Goal: Task Accomplishment & Management: Complete application form

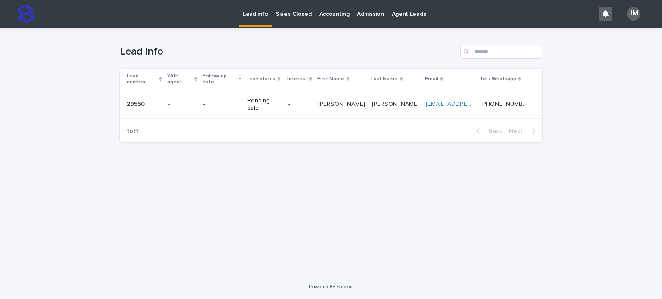
click at [271, 97] on p "Pending sale" at bounding box center [264, 104] width 34 height 15
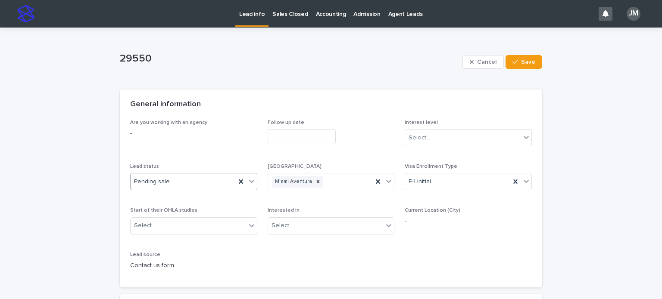
click at [251, 179] on icon at bounding box center [251, 181] width 9 height 9
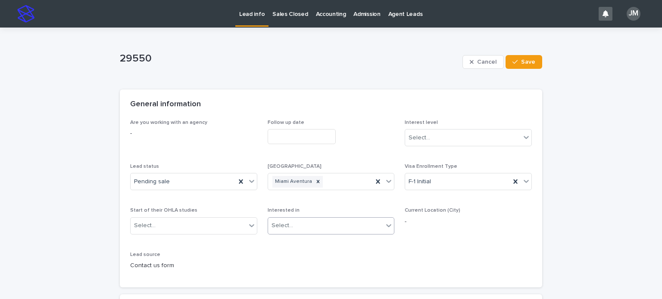
click at [319, 227] on div "Select..." at bounding box center [325, 226] width 115 height 14
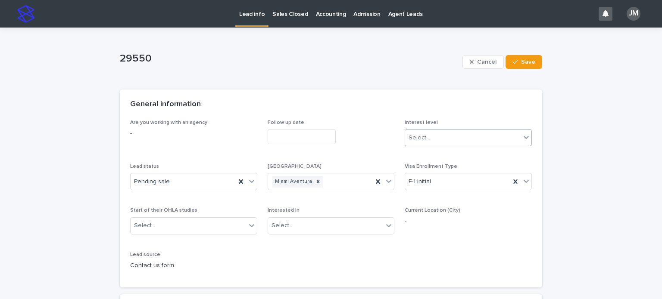
click at [457, 131] on div "Select..." at bounding box center [462, 138] width 115 height 14
click at [455, 131] on div "Select..." at bounding box center [462, 138] width 115 height 14
click at [181, 179] on div "Pending sale" at bounding box center [183, 182] width 105 height 14
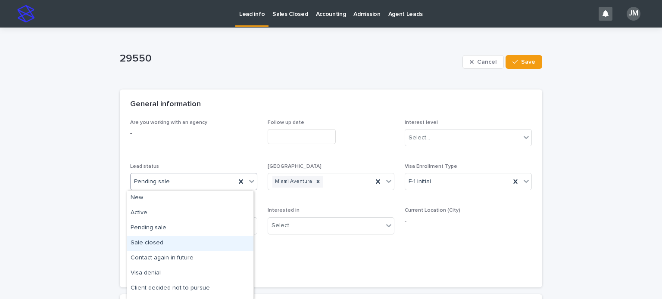
click at [163, 239] on div "Sale closed" at bounding box center [190, 243] width 126 height 15
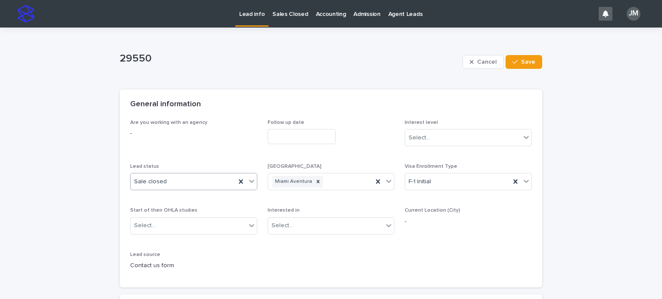
click at [272, 15] on p "Sales Closed" at bounding box center [289, 9] width 35 height 18
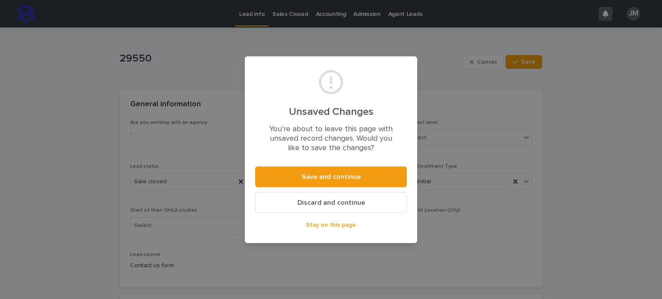
click at [300, 16] on div "Unsaved Changes You’re about to leave this page with unsaved record changes. Wo…" at bounding box center [331, 149] width 662 height 299
click at [457, 29] on div "Unsaved Changes You’re about to leave this page with unsaved record changes. Wo…" at bounding box center [331, 149] width 662 height 299
drag, startPoint x: 608, startPoint y: 133, endPoint x: 588, endPoint y: 138, distance: 20.4
click at [607, 133] on div "Unsaved Changes You’re about to leave this page with unsaved record changes. Wo…" at bounding box center [331, 149] width 662 height 299
click at [343, 220] on button "Stay on this page" at bounding box center [331, 225] width 152 height 14
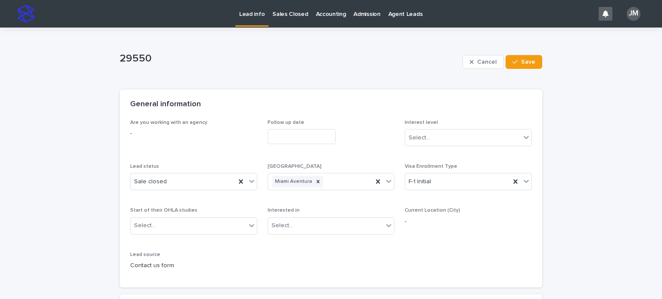
click at [301, 6] on p "Sales Closed" at bounding box center [289, 9] width 35 height 18
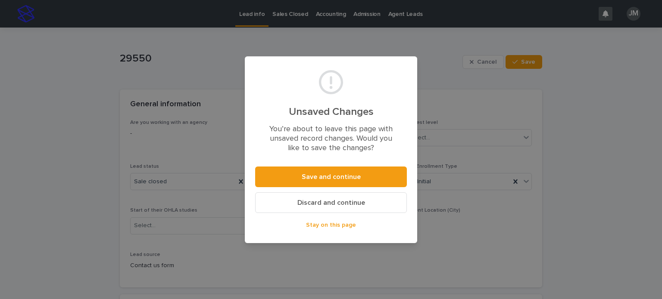
click at [340, 225] on span "Stay on this page" at bounding box center [331, 225] width 50 height 6
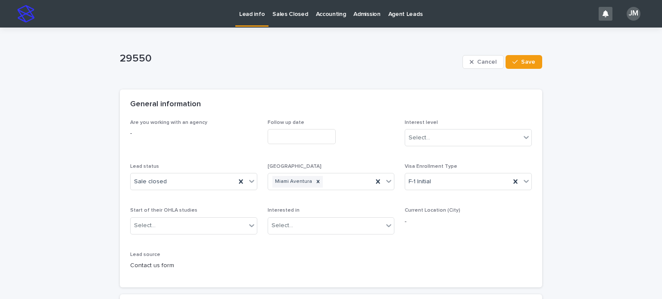
click at [290, 17] on p "Sales Closed" at bounding box center [289, 9] width 35 height 18
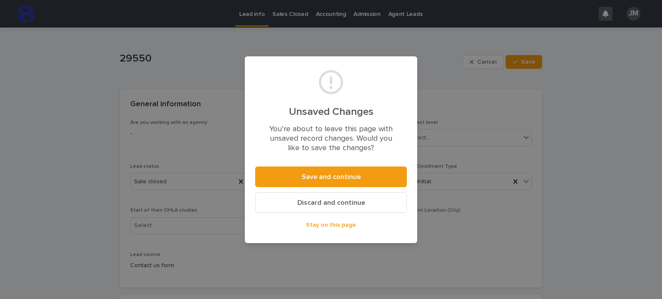
click at [329, 206] on span "Discard and continue" at bounding box center [331, 202] width 68 height 7
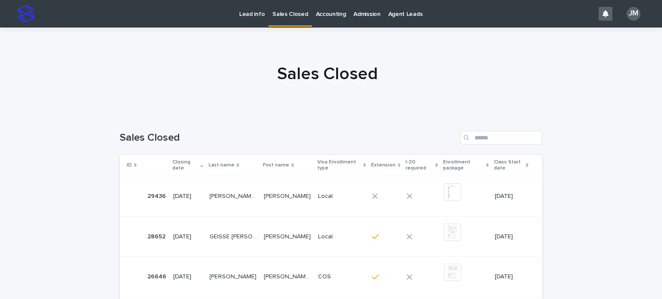
click at [252, 11] on p "Lead info" at bounding box center [251, 9] width 25 height 18
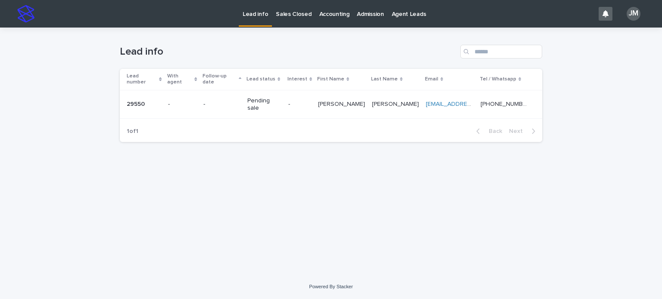
click at [281, 97] on p "Pending sale" at bounding box center [264, 104] width 34 height 15
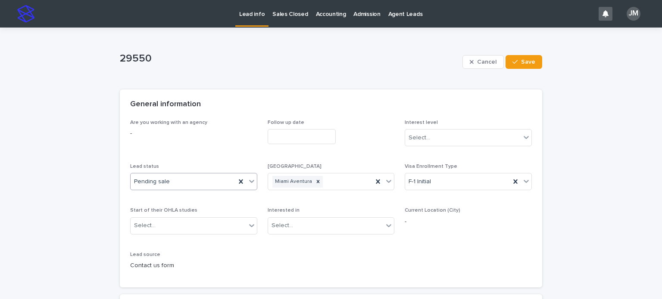
click at [247, 184] on icon at bounding box center [251, 181] width 9 height 9
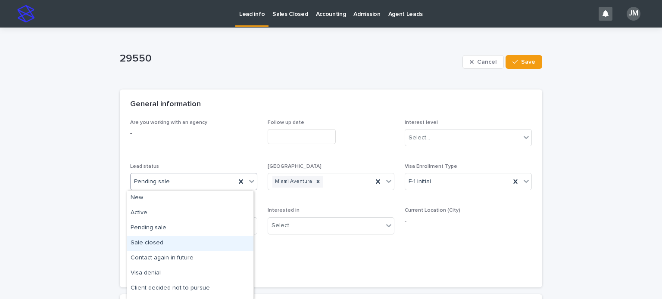
click at [164, 244] on div "Sale closed" at bounding box center [190, 243] width 126 height 15
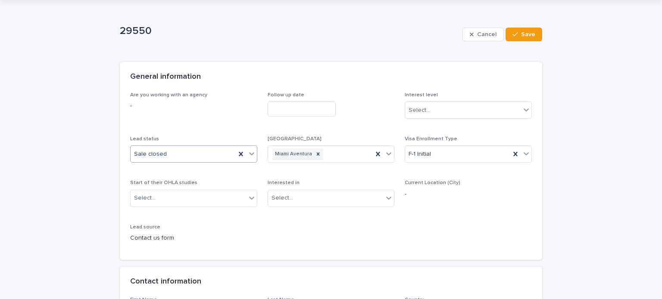
scroll to position [43, 0]
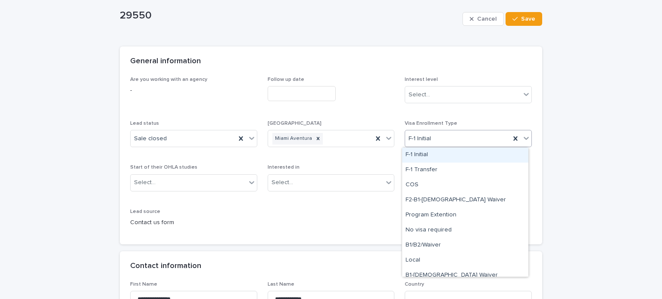
click at [524, 138] on icon at bounding box center [525, 138] width 5 height 3
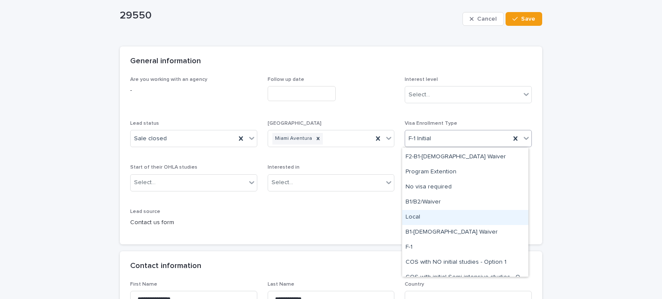
click at [442, 218] on div "Local" at bounding box center [465, 217] width 126 height 15
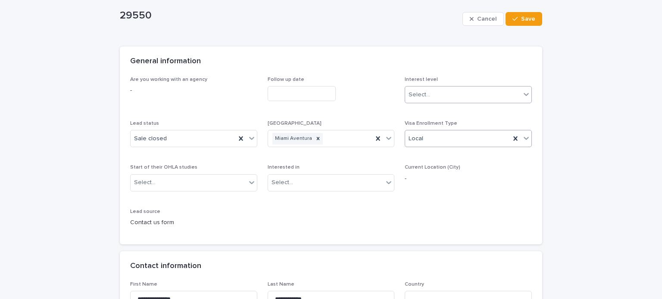
click at [451, 90] on div "Select..." at bounding box center [462, 95] width 115 height 14
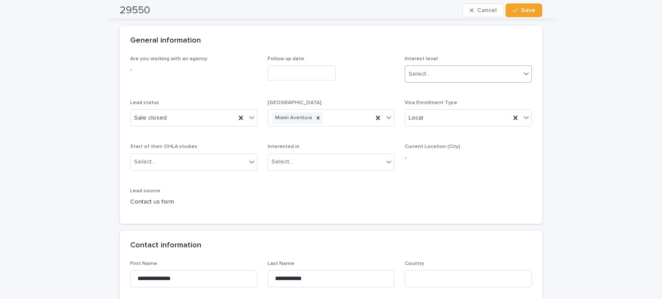
scroll to position [0, 0]
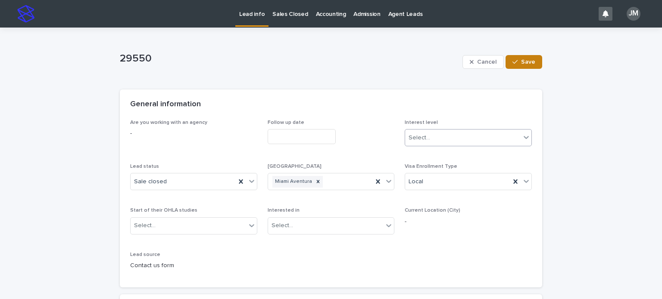
click at [524, 60] on span "Save" at bounding box center [528, 62] width 14 height 6
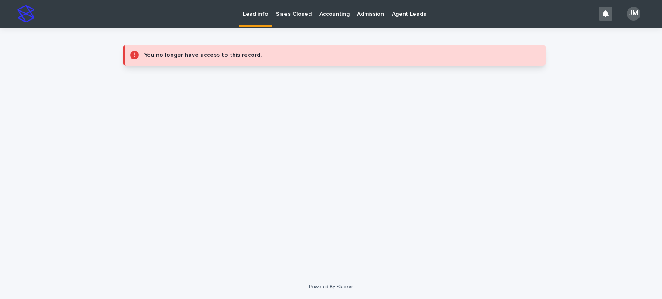
click at [286, 11] on p "Sales Closed" at bounding box center [293, 9] width 35 height 18
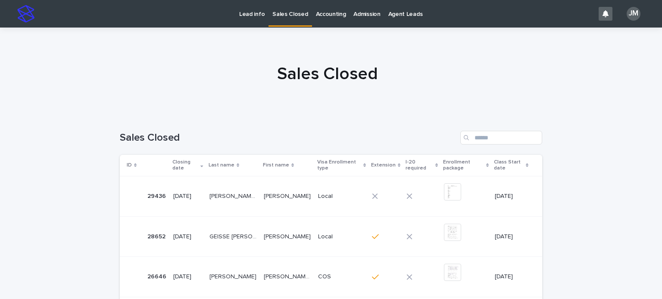
click at [251, 11] on p "Lead info" at bounding box center [251, 9] width 25 height 18
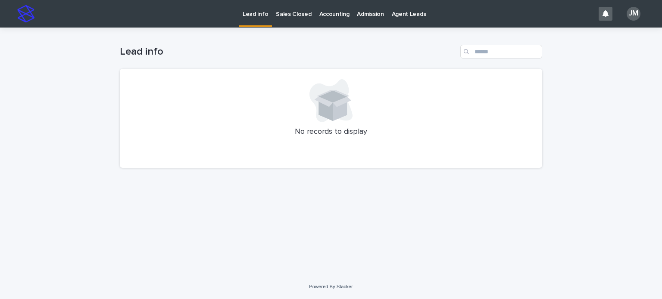
click at [285, 14] on p "Sales Closed" at bounding box center [293, 9] width 35 height 18
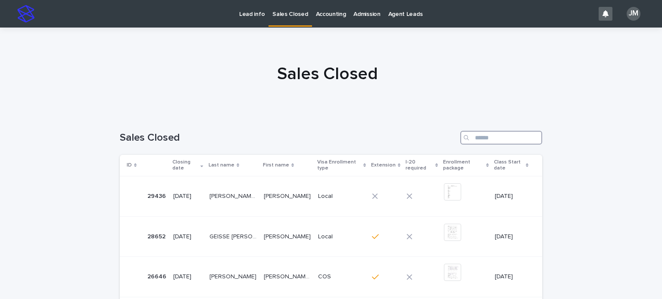
click at [491, 134] on input "Search" at bounding box center [501, 138] width 82 height 14
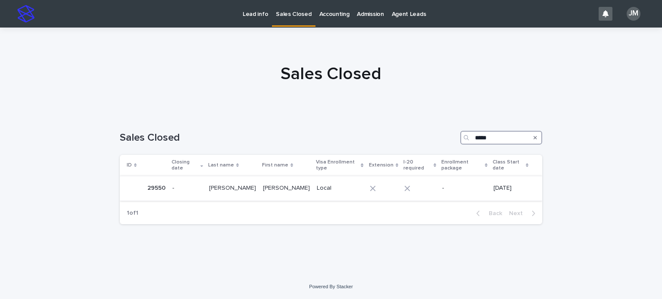
type input "*****"
click at [268, 190] on p "[PERSON_NAME]" at bounding box center [287, 187] width 49 height 9
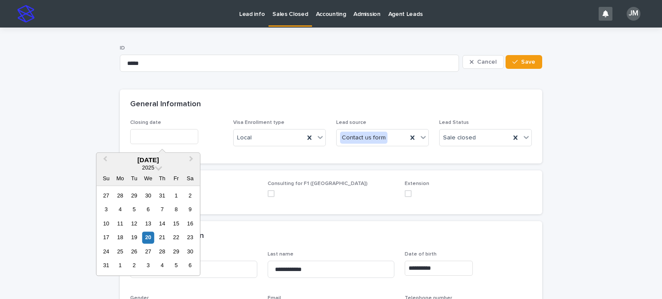
drag, startPoint x: 169, startPoint y: 134, endPoint x: 170, endPoint y: 129, distance: 5.2
click at [170, 134] on input "text" at bounding box center [164, 136] width 68 height 15
click at [154, 235] on div "17 18 19 20 21 22 23" at bounding box center [148, 238] width 98 height 14
click at [148, 238] on div "20" at bounding box center [148, 238] width 12 height 12
type input "**********"
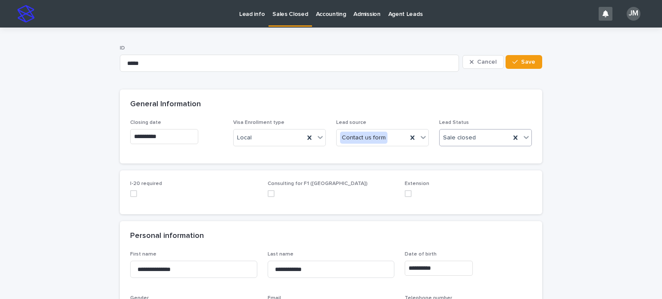
click at [482, 139] on div "Sale closed" at bounding box center [474, 138] width 71 height 14
click at [467, 158] on div "Sale closed" at bounding box center [482, 154] width 92 height 15
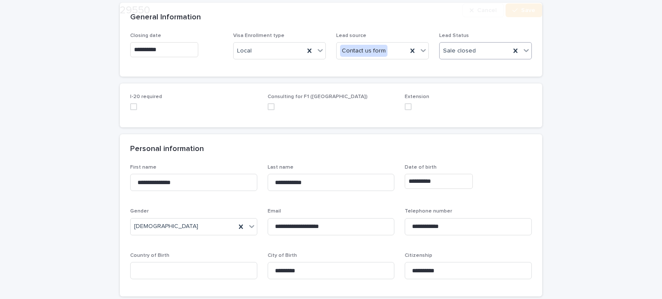
scroll to position [129, 0]
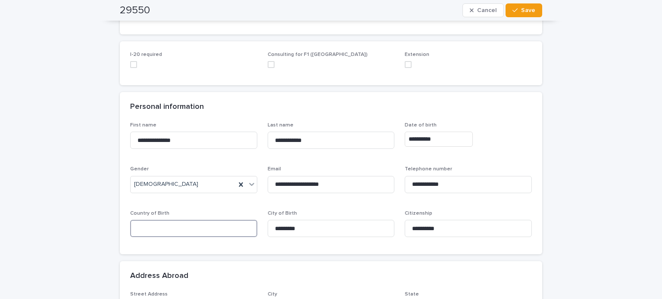
click at [172, 229] on input at bounding box center [193, 228] width 127 height 17
type input "*******"
click at [181, 211] on p "Country of Birth" at bounding box center [193, 214] width 127 height 6
click at [174, 227] on input "*******" at bounding box center [193, 228] width 127 height 17
click at [314, 229] on input "*********" at bounding box center [331, 228] width 127 height 17
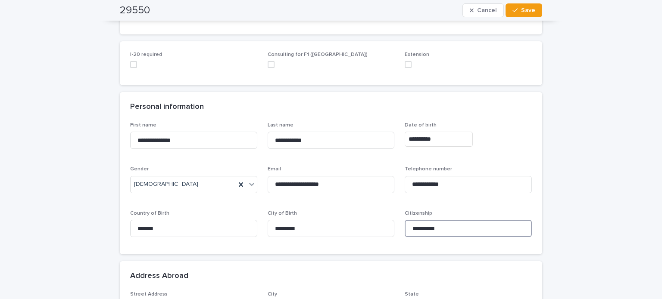
click at [453, 227] on input "**********" at bounding box center [468, 228] width 127 height 17
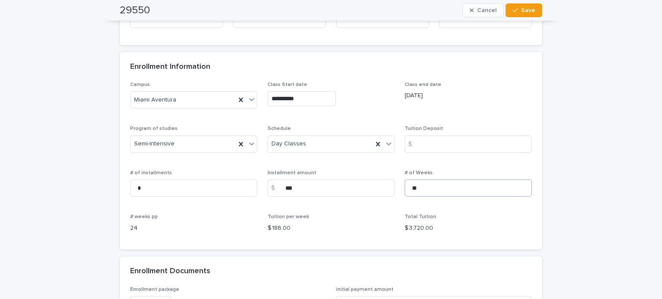
scroll to position [603, 0]
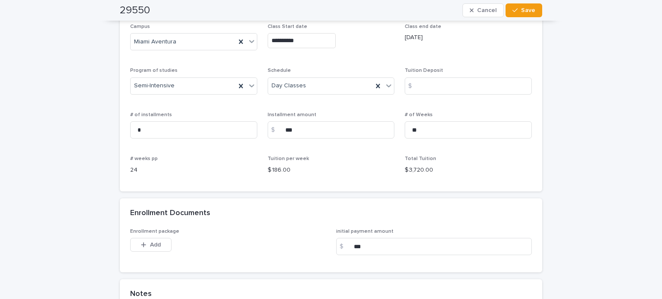
click at [442, 78] on div "Tuition Deposit $" at bounding box center [468, 85] width 127 height 34
click at [445, 91] on input at bounding box center [468, 86] width 127 height 17
type input "*"
click at [190, 127] on input "*" at bounding box center [193, 129] width 127 height 17
click at [428, 133] on input "**" at bounding box center [468, 129] width 127 height 17
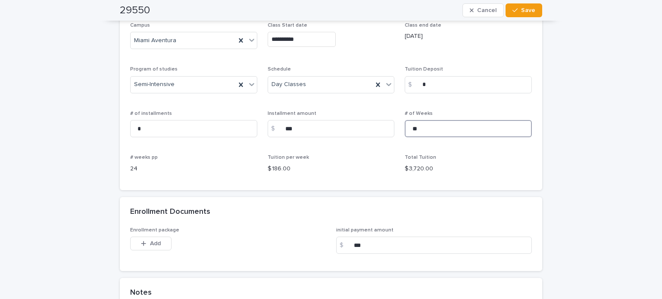
scroll to position [821, 0]
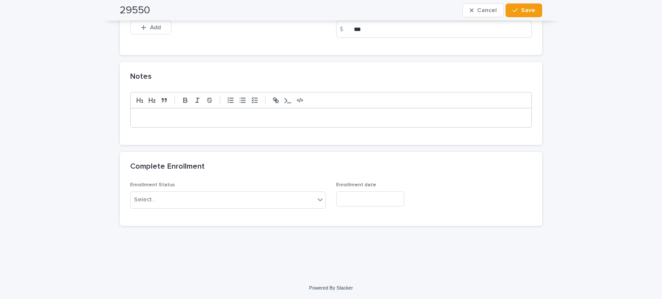
click at [186, 110] on div at bounding box center [331, 118] width 401 height 19
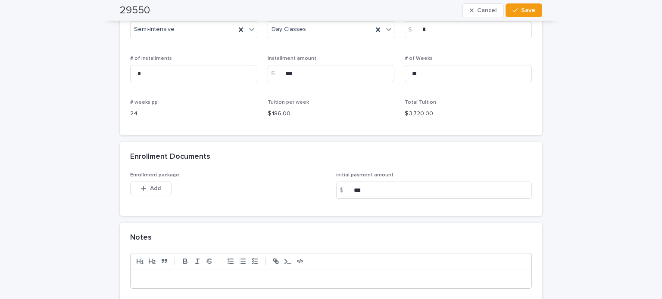
scroll to position [732, 0]
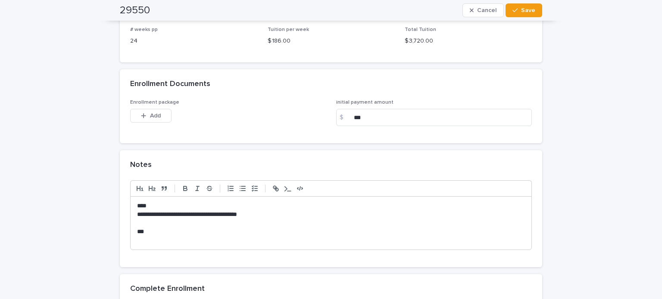
click at [265, 214] on p "**********" at bounding box center [331, 215] width 388 height 9
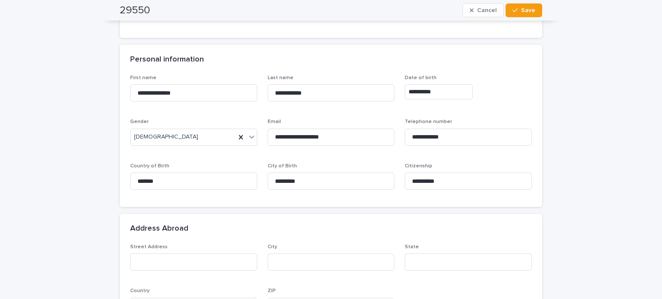
scroll to position [0, 0]
